Goal: Check status: Check status

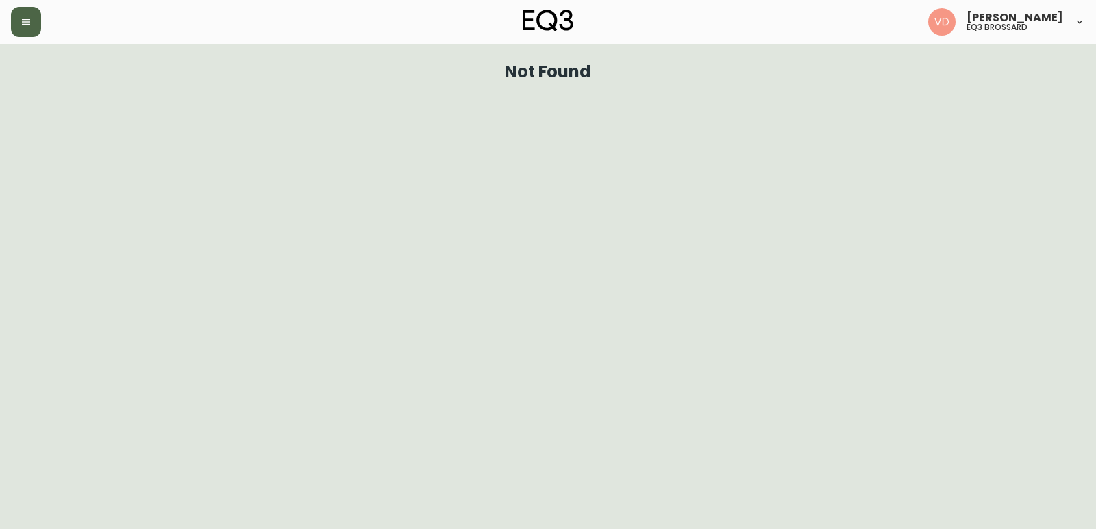
click at [29, 16] on icon "button" at bounding box center [26, 21] width 11 height 11
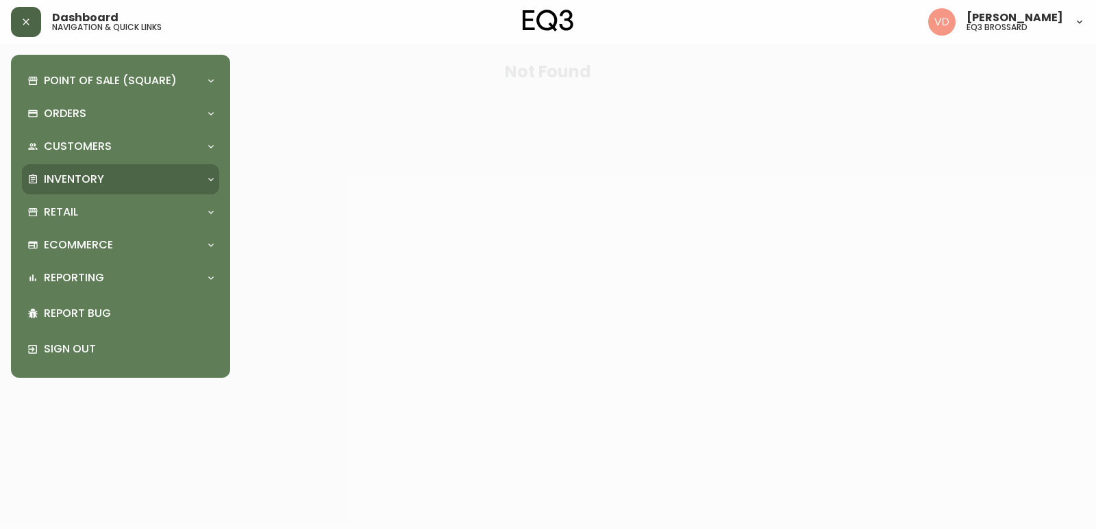
click at [62, 170] on div "Inventory" at bounding box center [120, 179] width 197 height 30
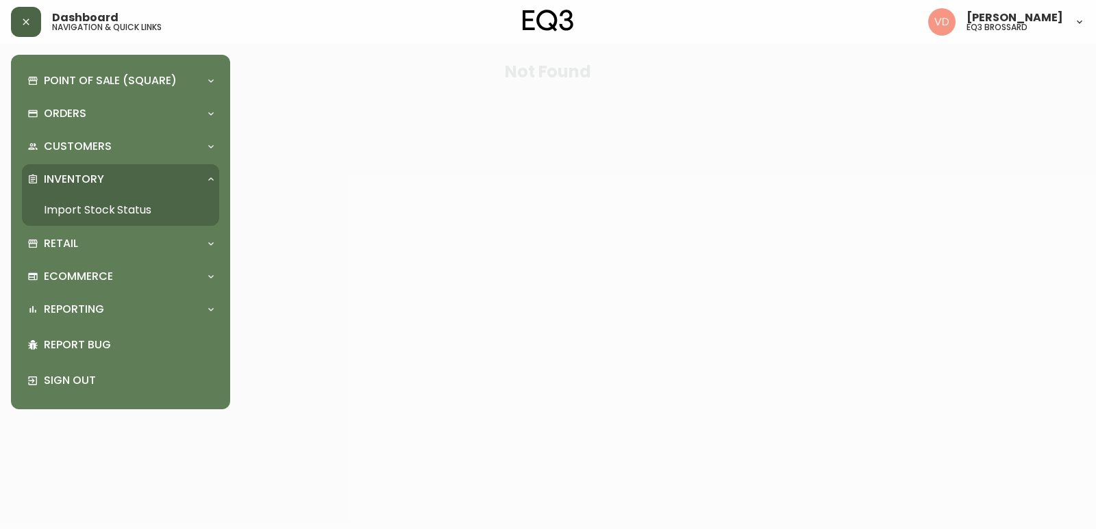
click at [143, 208] on link "Import Stock Status" at bounding box center [120, 211] width 197 height 32
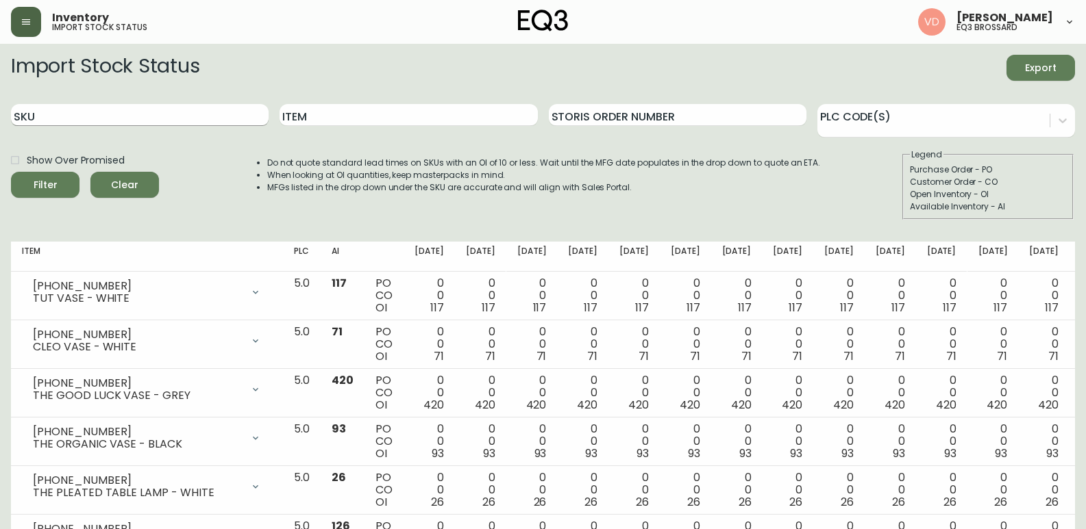
click at [137, 108] on input "SKU" at bounding box center [140, 115] width 258 height 22
paste input "[PHONE_NUMBER]"
type input "[PHONE_NUMBER]"
click at [11, 172] on button "Filter" at bounding box center [45, 185] width 68 height 26
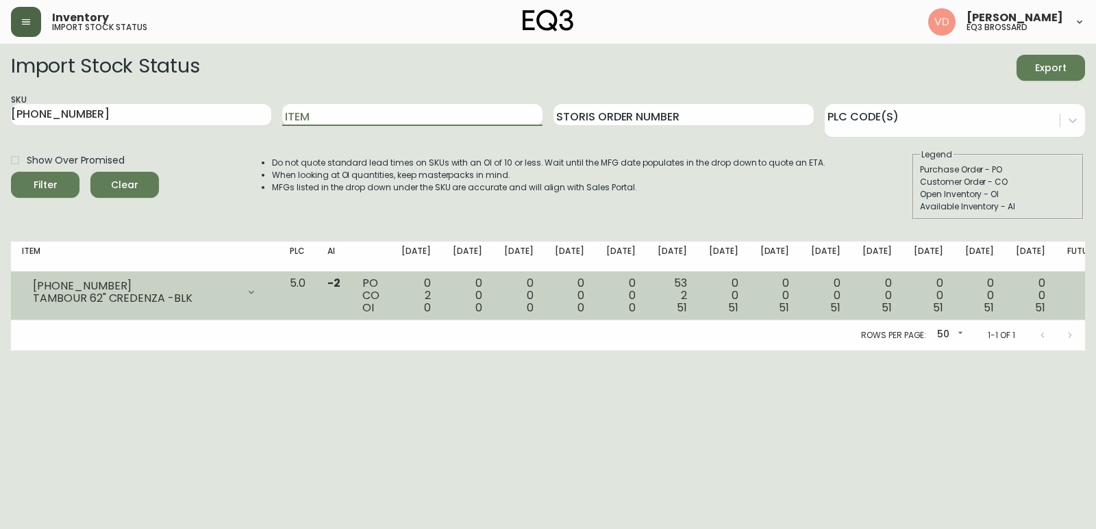
click at [379, 309] on div "PO CO OI" at bounding box center [370, 295] width 17 height 37
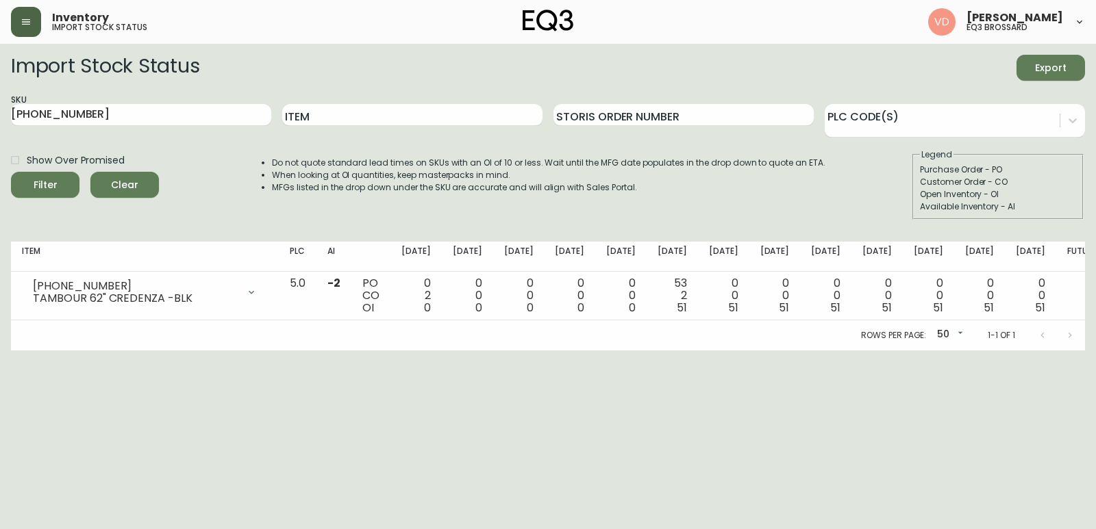
click at [460, 342] on div "Rows per page: 50 50 1-1 of 1" at bounding box center [548, 336] width 1074 height 30
click at [175, 129] on div "SKU [PHONE_NUMBER]" at bounding box center [141, 115] width 260 height 45
drag, startPoint x: 182, startPoint y: 116, endPoint x: 0, endPoint y: 82, distance: 185.4
click at [0, 82] on main "Import Stock Status Export SKU [PHONE_NUMBER] Item Storis Order Number PLC Code…" at bounding box center [548, 197] width 1096 height 307
paste input "[PHONE_NUMBER]"
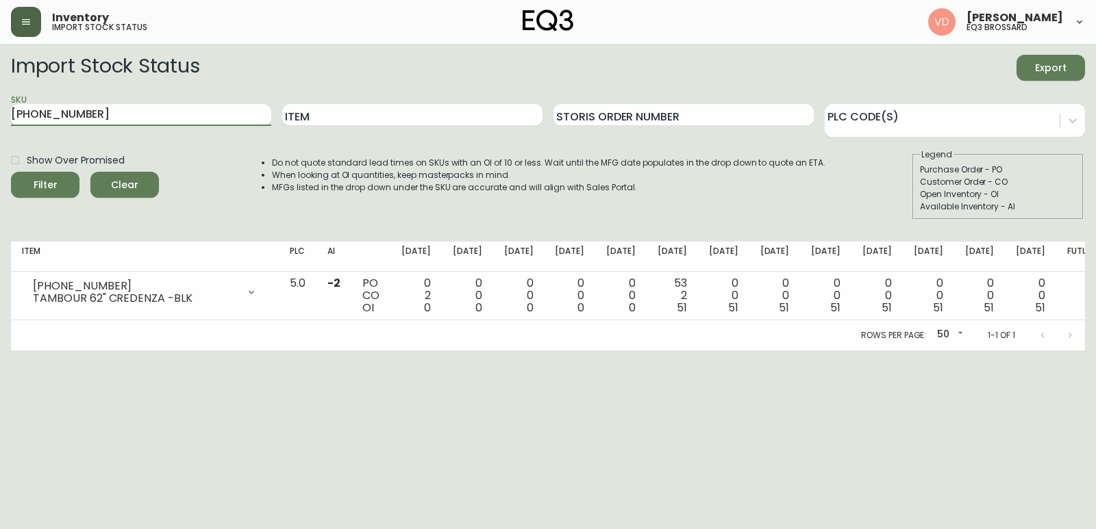
type input "[PHONE_NUMBER]"
click at [11, 172] on button "Filter" at bounding box center [45, 185] width 68 height 26
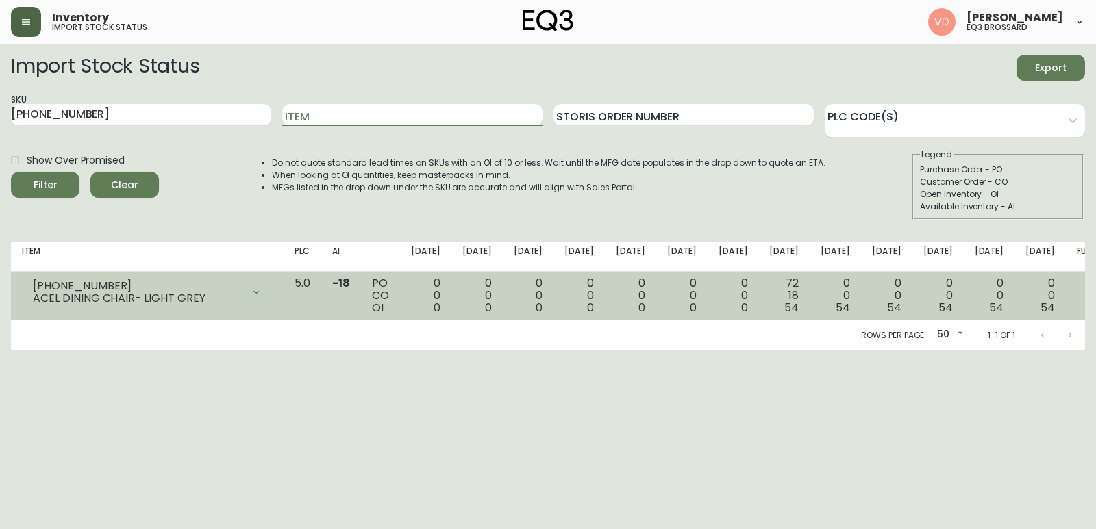
click at [789, 308] on span "54" at bounding box center [791, 308] width 14 height 16
click at [775, 292] on div "72 18 54" at bounding box center [783, 295] width 29 height 37
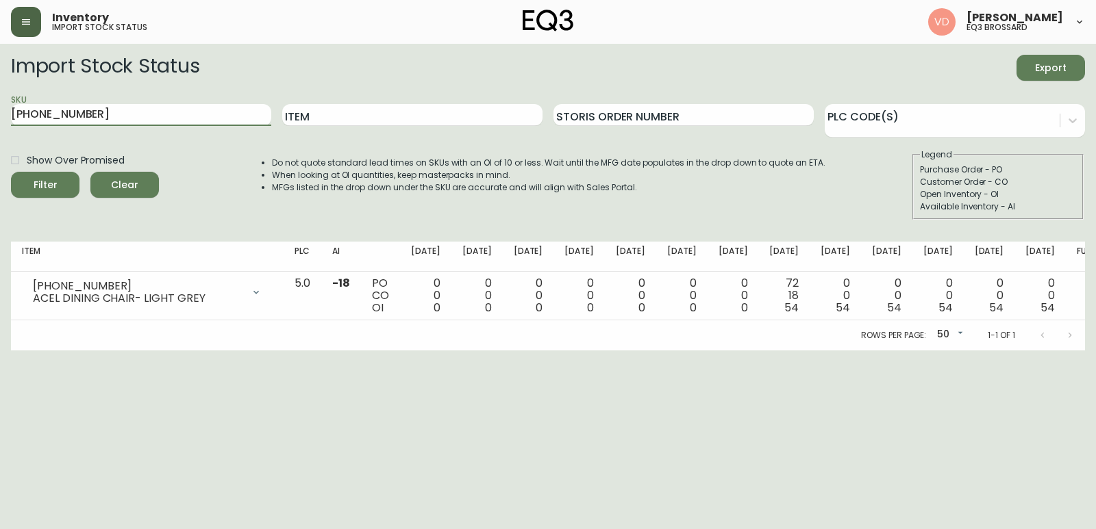
drag, startPoint x: 134, startPoint y: 113, endPoint x: 6, endPoint y: 78, distance: 132.8
click at [0, 79] on main "Import Stock Status Export SKU [PHONE_NUMBER] Item Storis Order Number PLC Code…" at bounding box center [548, 197] width 1096 height 307
click at [1053, 351] on html "Inventory import stock status [PERSON_NAME] eq3 [PERSON_NAME] Import Stock Stat…" at bounding box center [548, 175] width 1096 height 351
